Goal: Task Accomplishment & Management: Complete application form

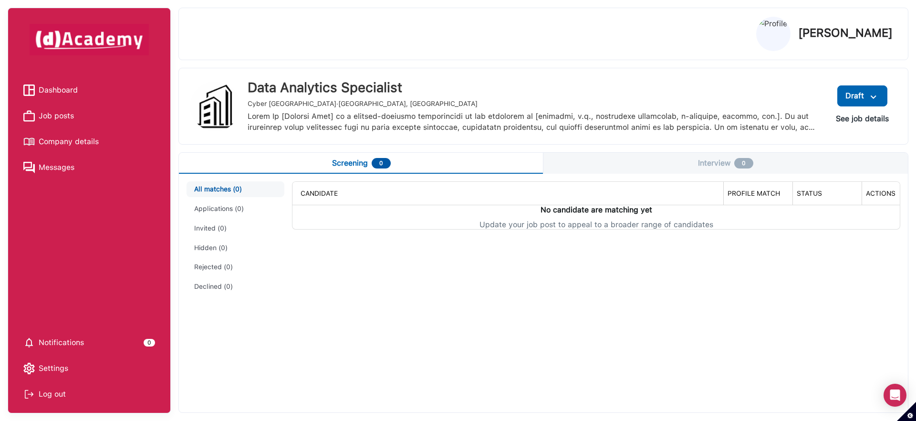
click at [69, 88] on span "Dashboard" at bounding box center [58, 90] width 39 height 14
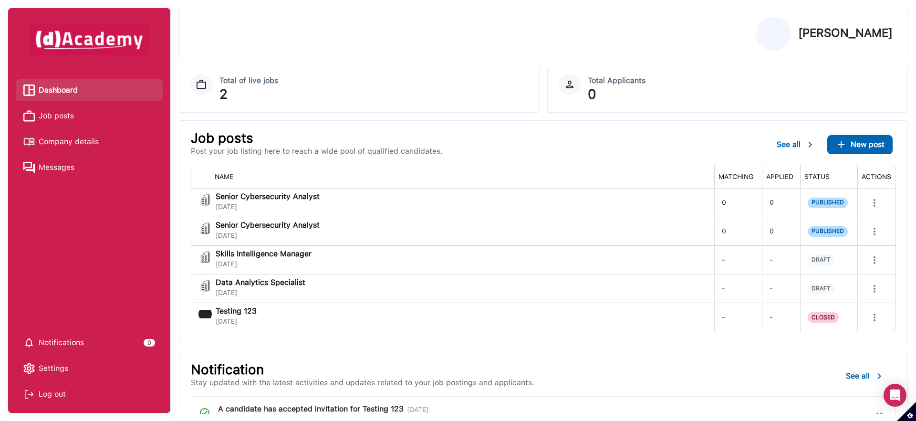
scroll to position [64, 0]
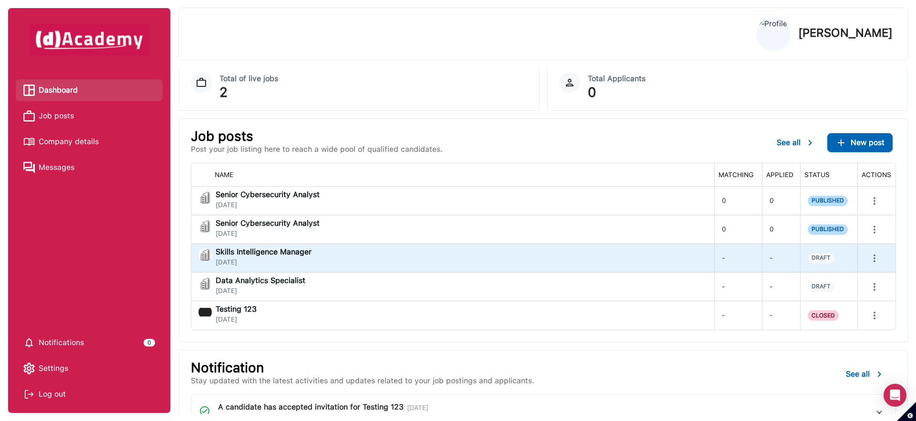
click at [342, 259] on div "Skills Intelligence Manager [DATE]" at bounding box center [453, 257] width 508 height 19
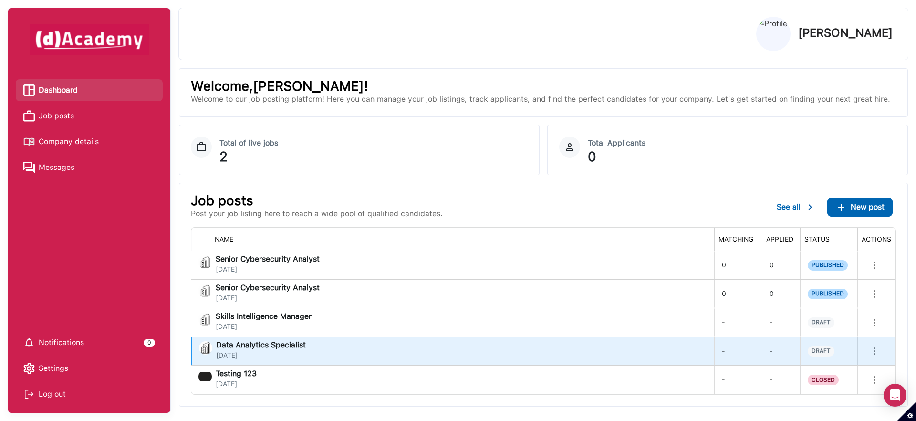
click at [313, 348] on div "Data Analytics Specialist [DATE]" at bounding box center [453, 350] width 508 height 19
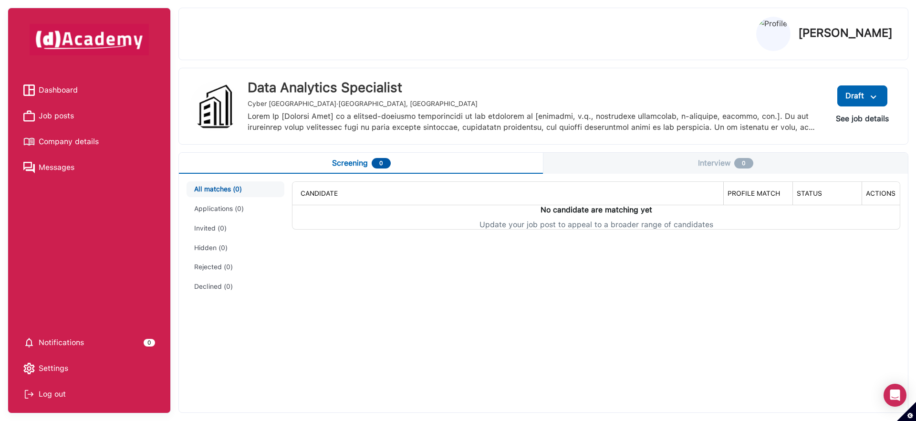
click at [419, 89] on div "Data Analytics Specialist" at bounding box center [534, 88] width 573 height 16
copy div "Data Analytics Specialist"
click at [877, 118] on button "See job details" at bounding box center [863, 118] width 68 height 17
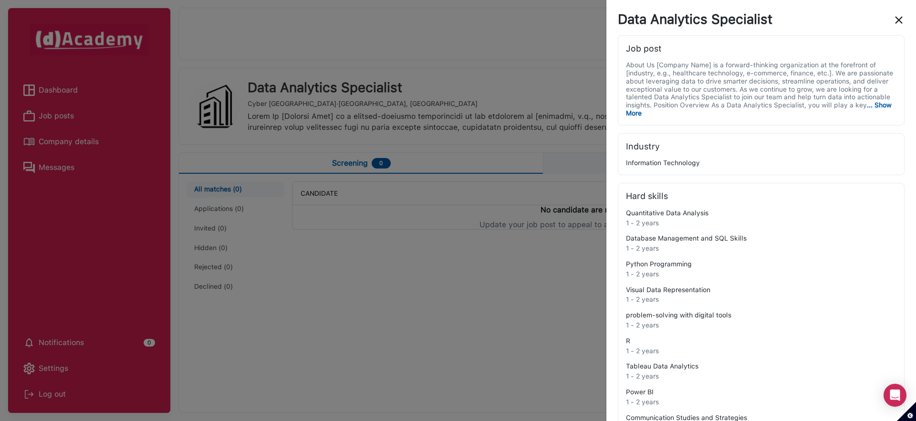
click at [896, 30] on div "Data Analytics Specialist Job post About Us [Company Name] is a forward-thinkin…" at bounding box center [761, 393] width 287 height 764
click at [896, 23] on img "close" at bounding box center [899, 19] width 11 height 11
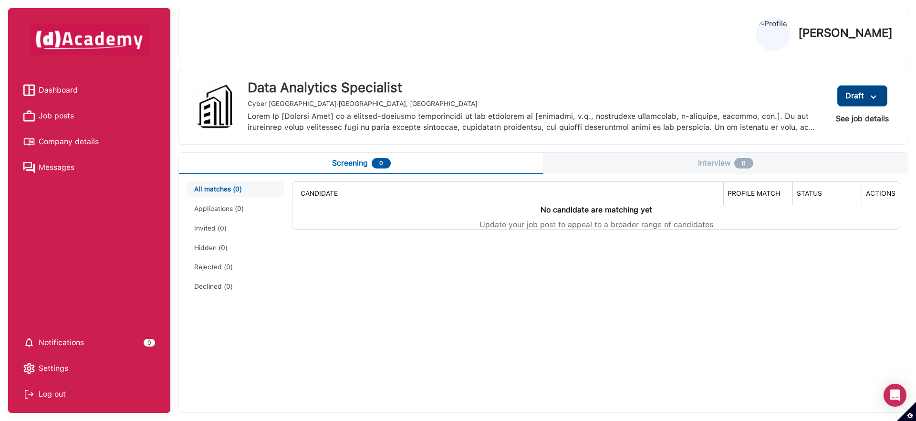
click at [880, 100] on button "Draft" at bounding box center [863, 95] width 50 height 21
click at [850, 115] on span "Edit" at bounding box center [845, 117] width 77 height 14
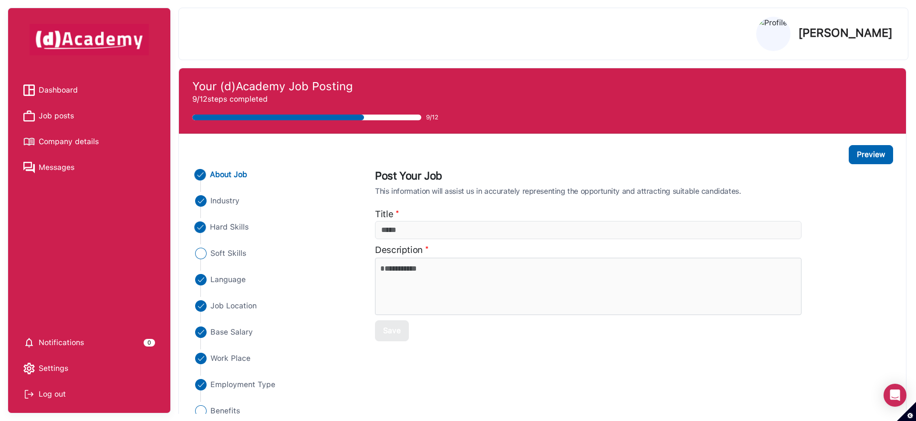
click at [243, 227] on span "Hard Skills" at bounding box center [229, 226] width 39 height 11
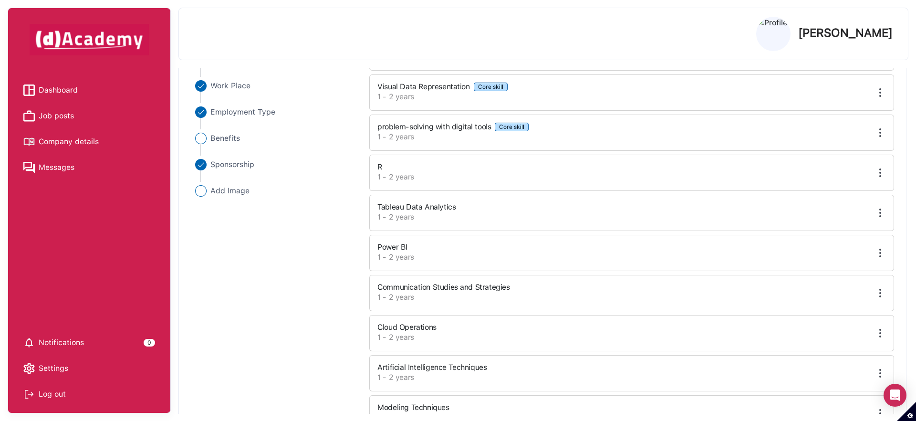
scroll to position [302, 0]
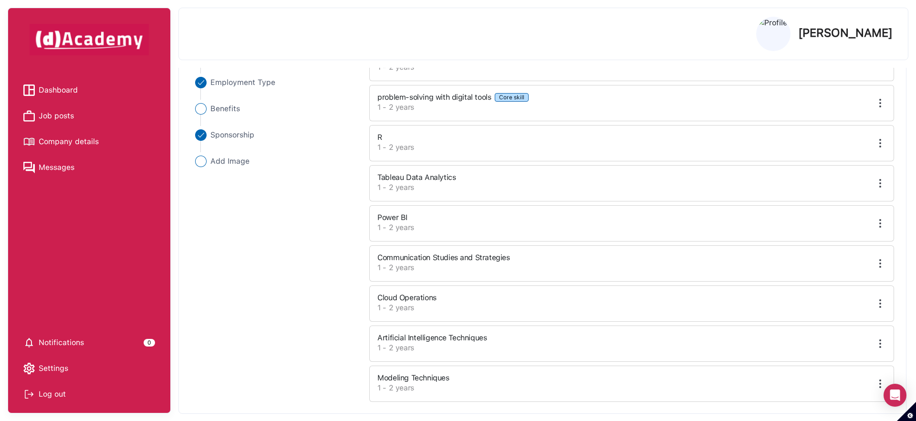
click at [878, 142] on img at bounding box center [880, 142] width 11 height 11
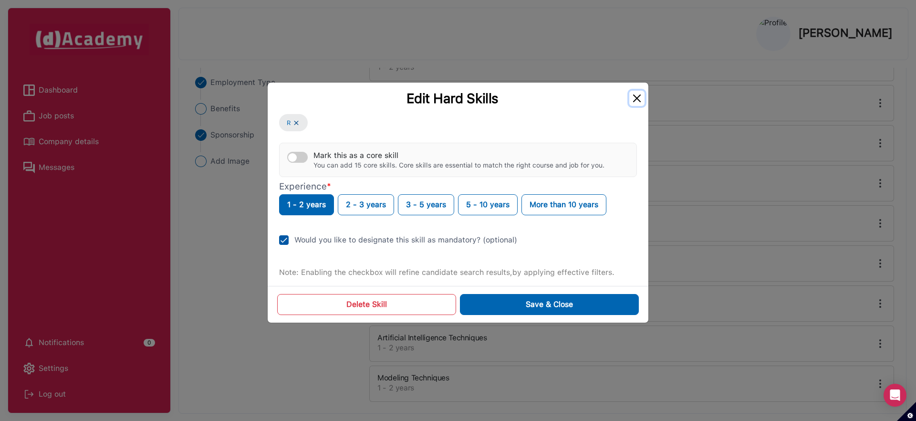
click at [637, 103] on button "Close" at bounding box center [637, 98] width 15 height 15
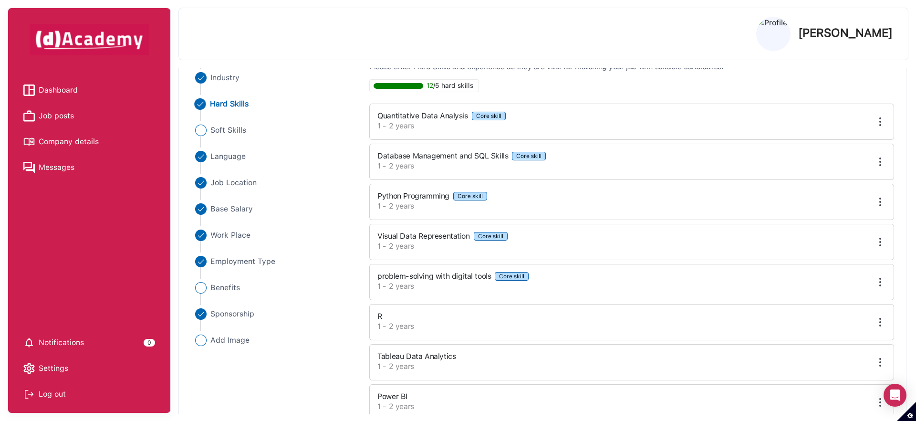
scroll to position [113, 0]
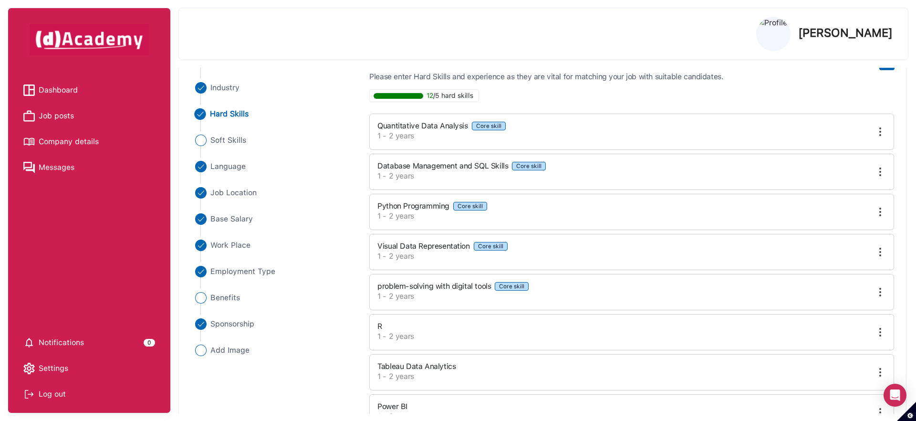
click at [874, 217] on div at bounding box center [827, 211] width 130 height 11
click at [877, 215] on img at bounding box center [880, 211] width 11 height 11
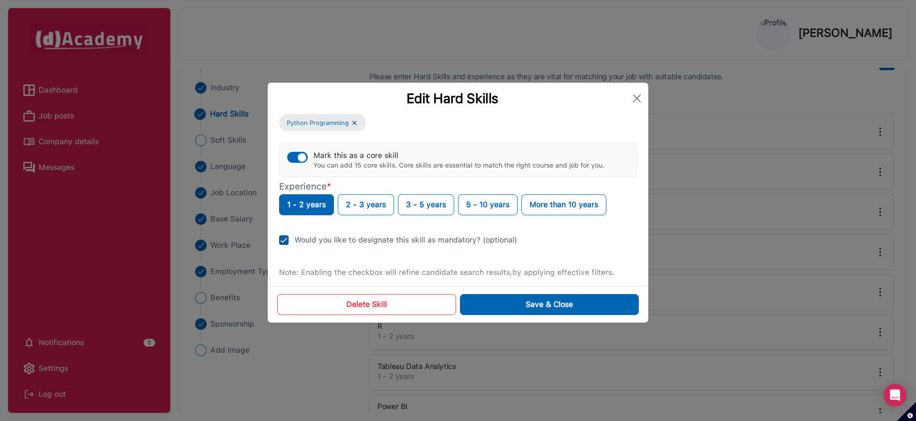
click at [397, 242] on div "Would you like to designate this skill as mandatory? (optional)" at bounding box center [406, 239] width 223 height 11
click at [512, 307] on button "Save & Close" at bounding box center [549, 304] width 179 height 21
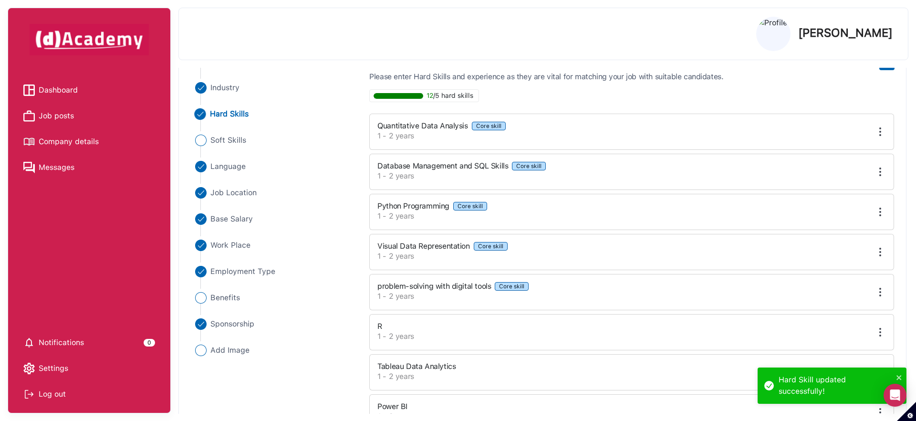
click at [883, 328] on img at bounding box center [880, 331] width 11 height 11
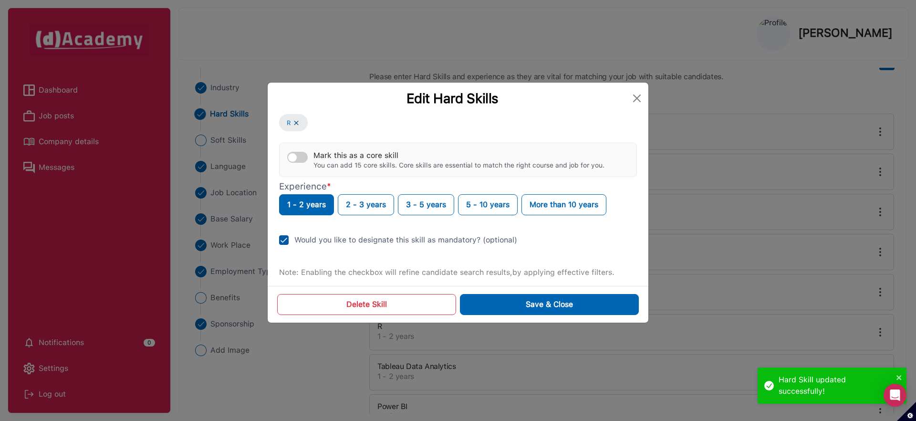
click at [450, 240] on div "Would you like to designate this skill as mandatory? (optional)" at bounding box center [406, 239] width 223 height 11
click at [498, 298] on button "Save & Close" at bounding box center [549, 304] width 179 height 21
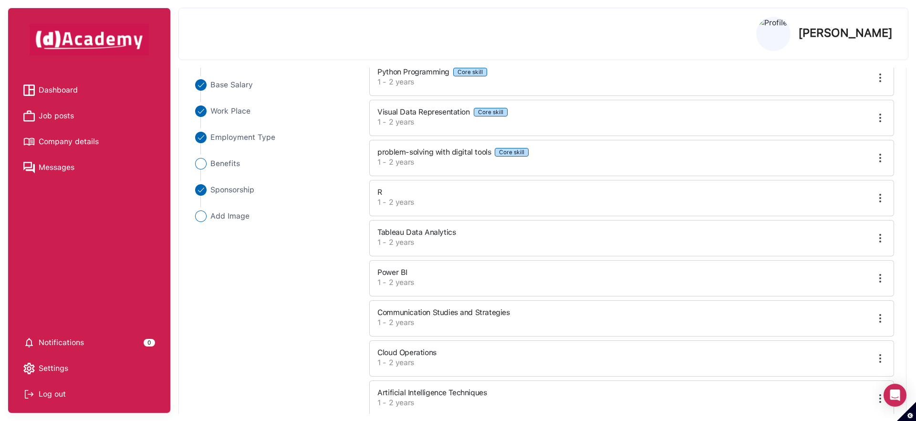
scroll to position [302, 0]
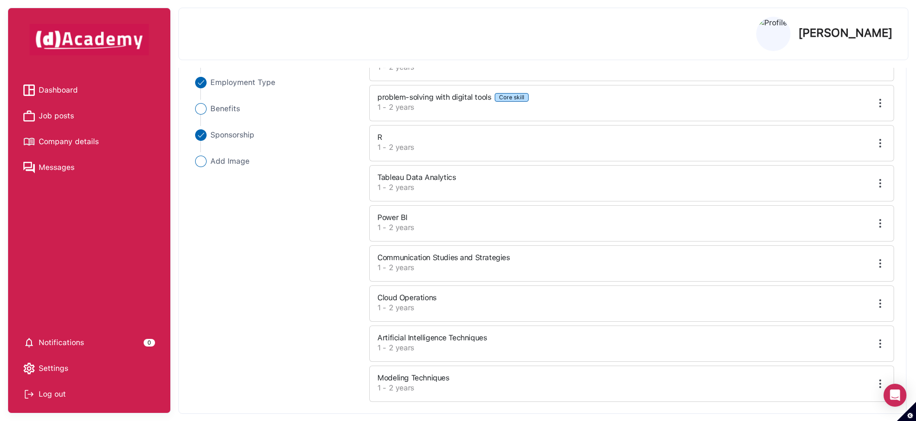
click at [875, 301] on img at bounding box center [880, 303] width 11 height 11
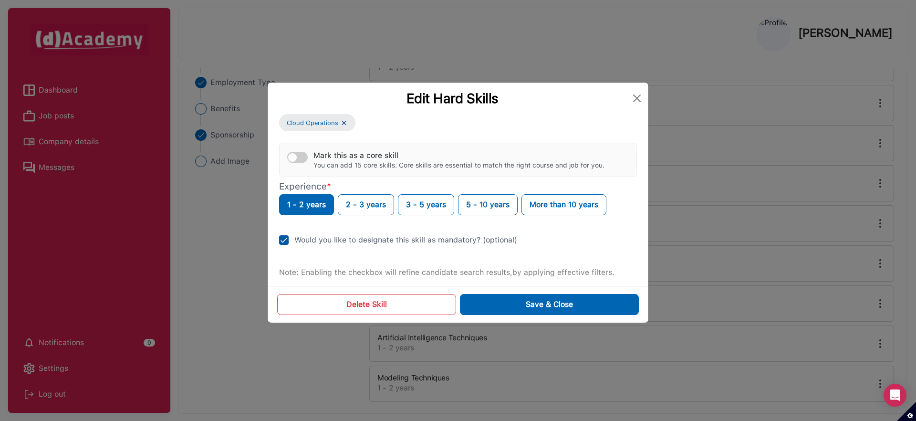
click at [464, 240] on div "Would you like to designate this skill as mandatory? (optional)" at bounding box center [406, 239] width 223 height 11
click at [514, 304] on button "Save & Close" at bounding box center [549, 304] width 179 height 21
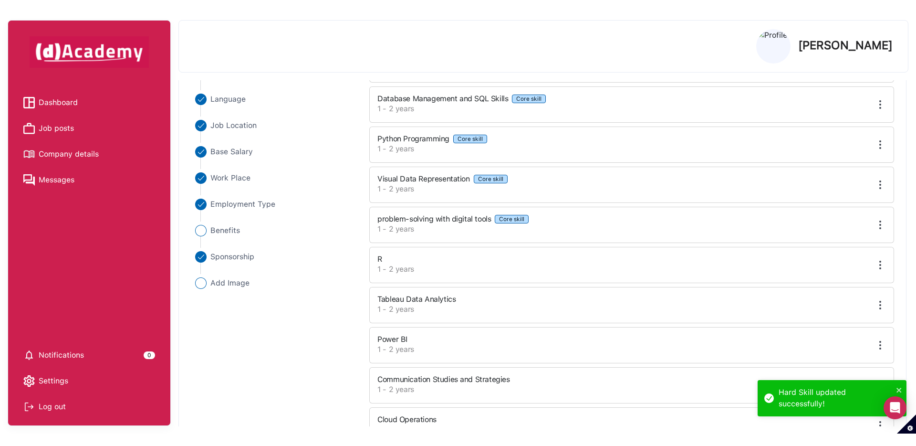
scroll to position [0, 0]
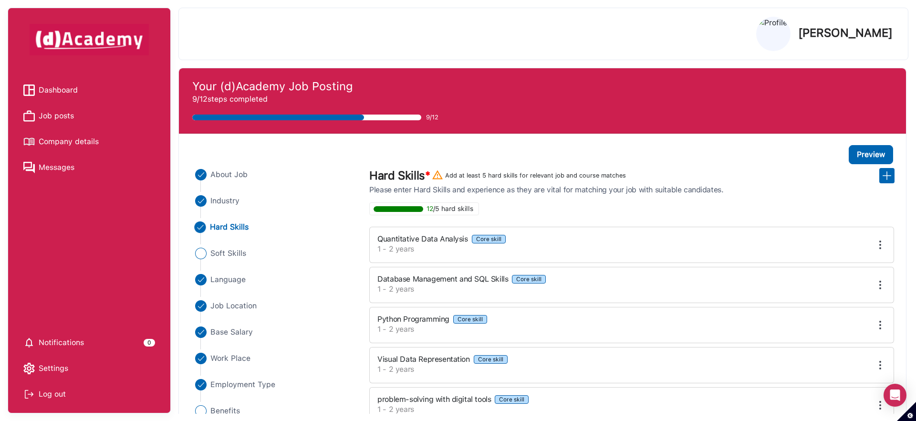
click at [59, 113] on span "Job posts" at bounding box center [56, 116] width 35 height 14
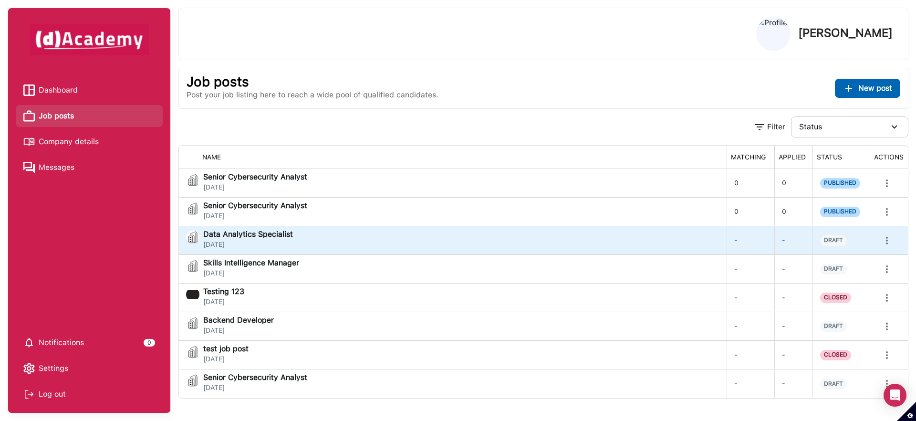
click at [302, 242] on div "Data Analytics Specialist [DATE]" at bounding box center [452, 240] width 533 height 19
